Goal: Answer question/provide support

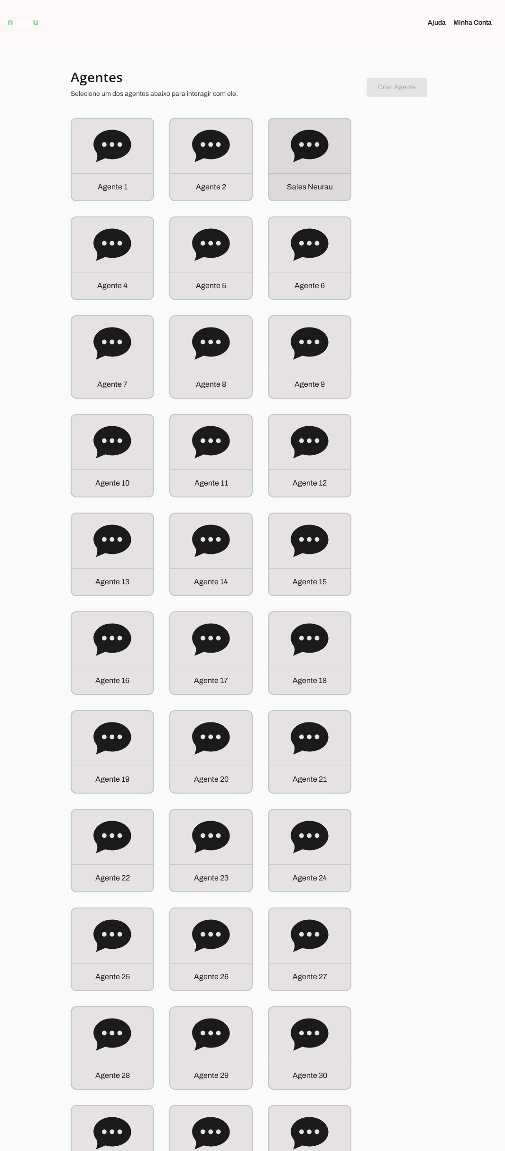
click at [300, 181] on div "S a l e s N e u r a u" at bounding box center [310, 186] width 82 height 27
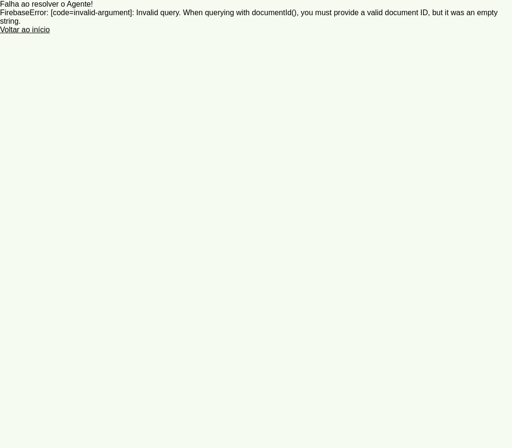
click at [337, 87] on robot-service-page at bounding box center [256, 224] width 512 height 448
